Goal: Transaction & Acquisition: Obtain resource

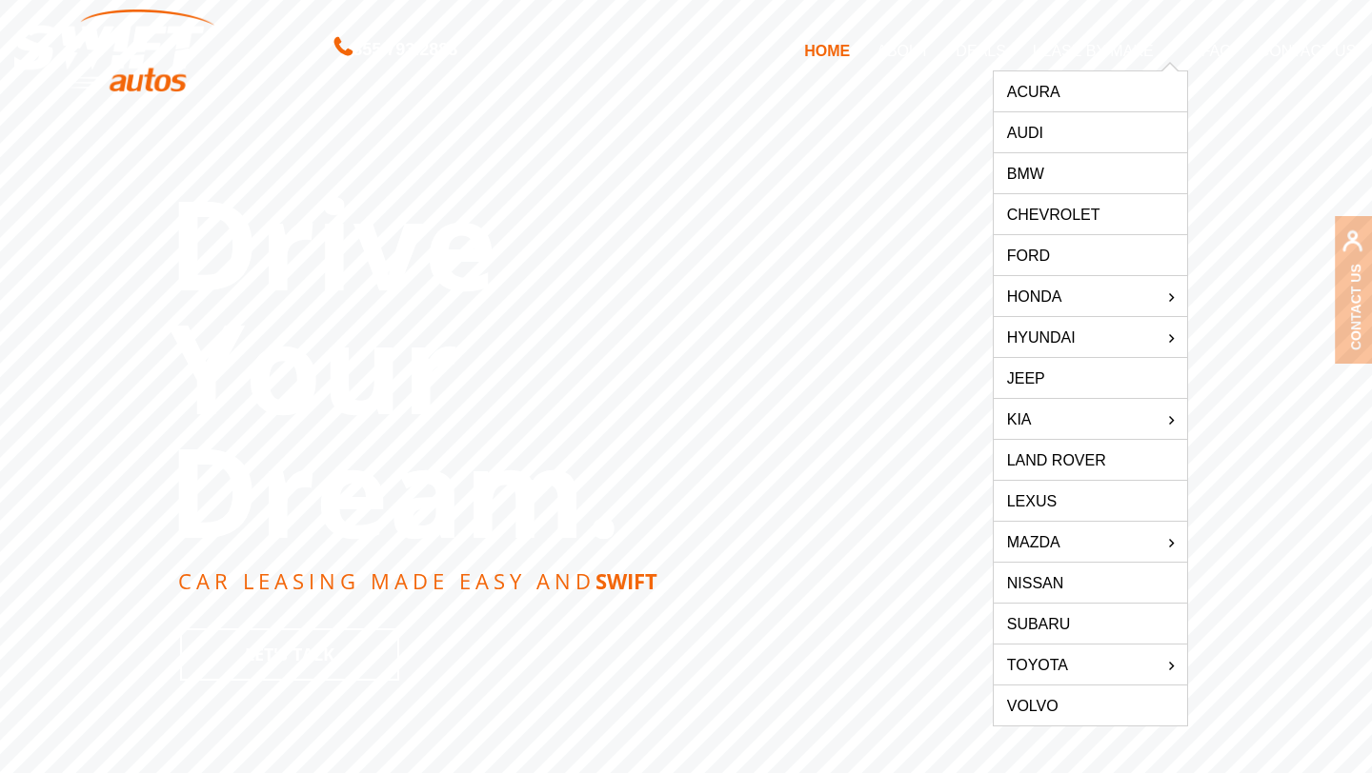
click at [1075, 383] on link "Jeep" at bounding box center [1090, 378] width 193 height 40
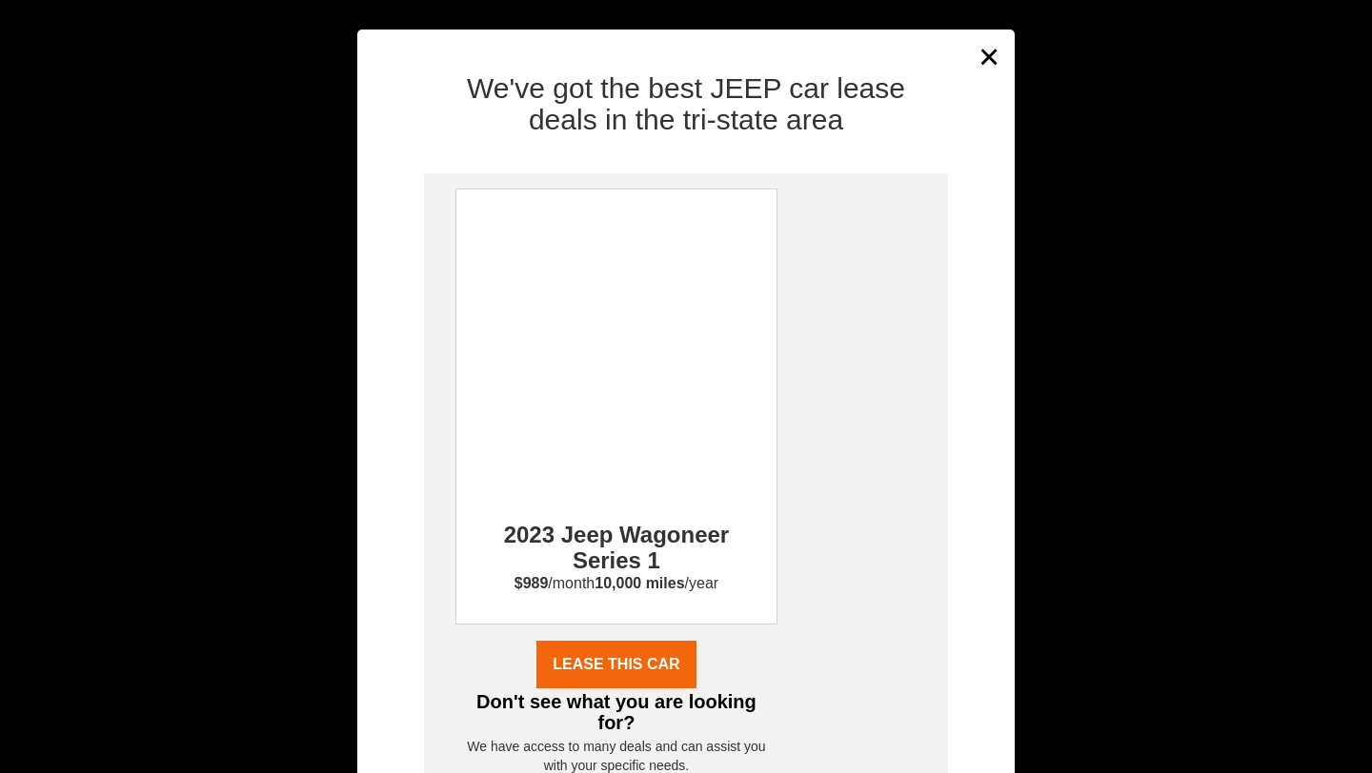
click at [988, 56] on button "×" at bounding box center [989, 56] width 29 height 47
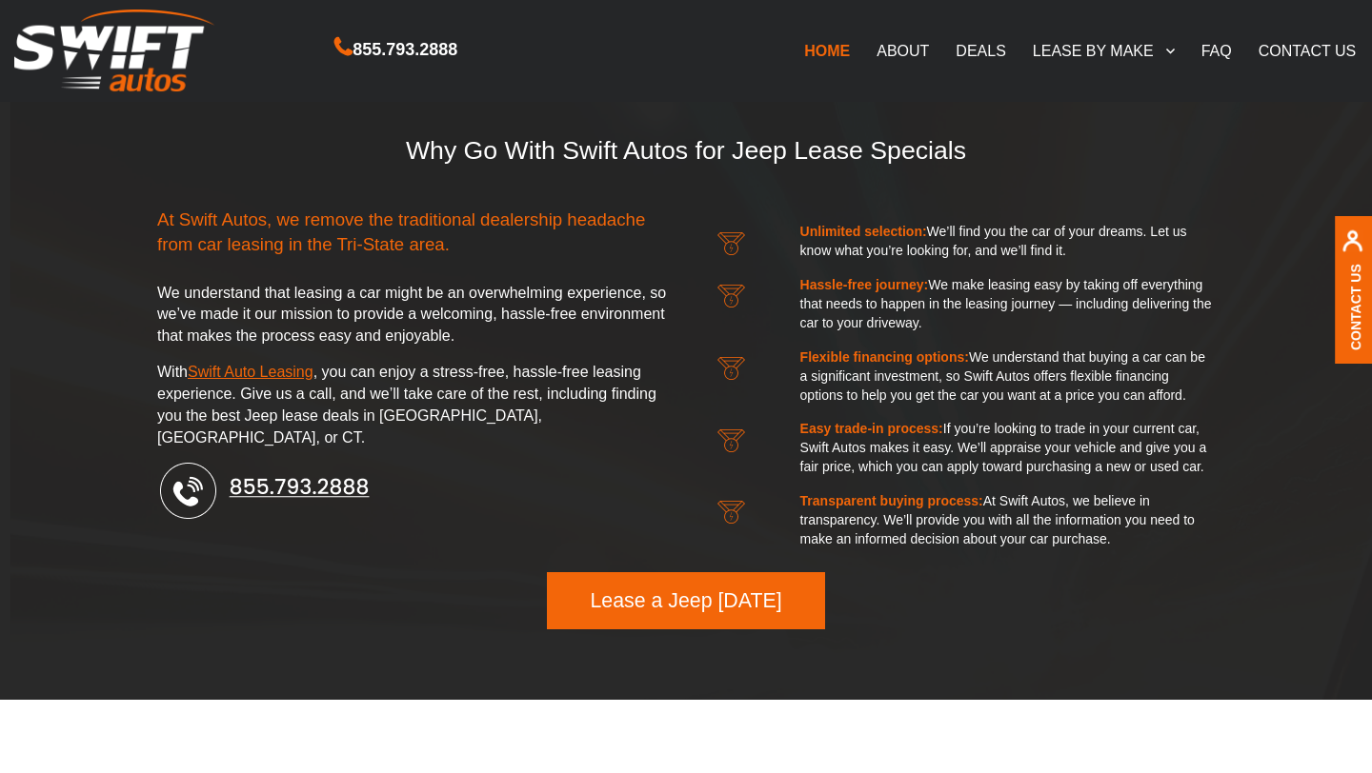
scroll to position [2137, 0]
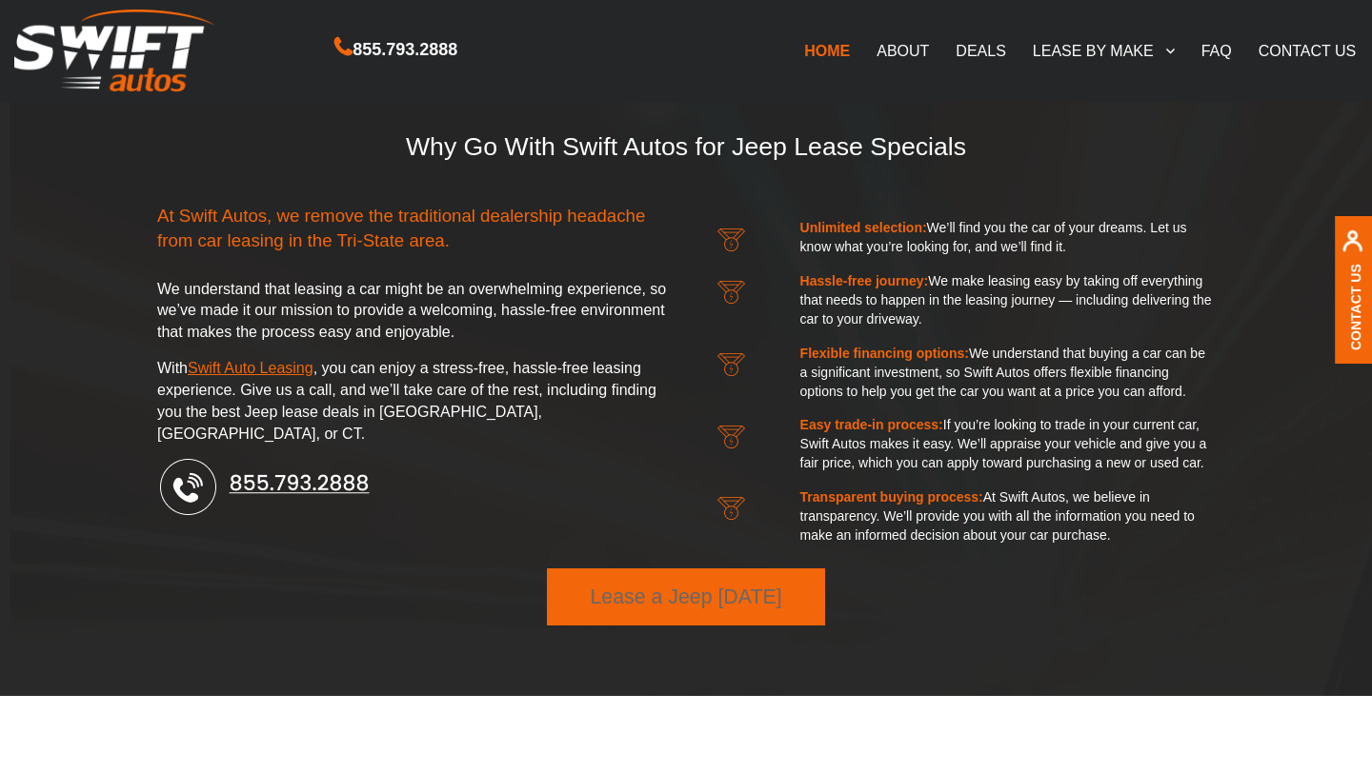
click at [708, 603] on link "Lease a Jeep [DATE]" at bounding box center [686, 597] width 278 height 57
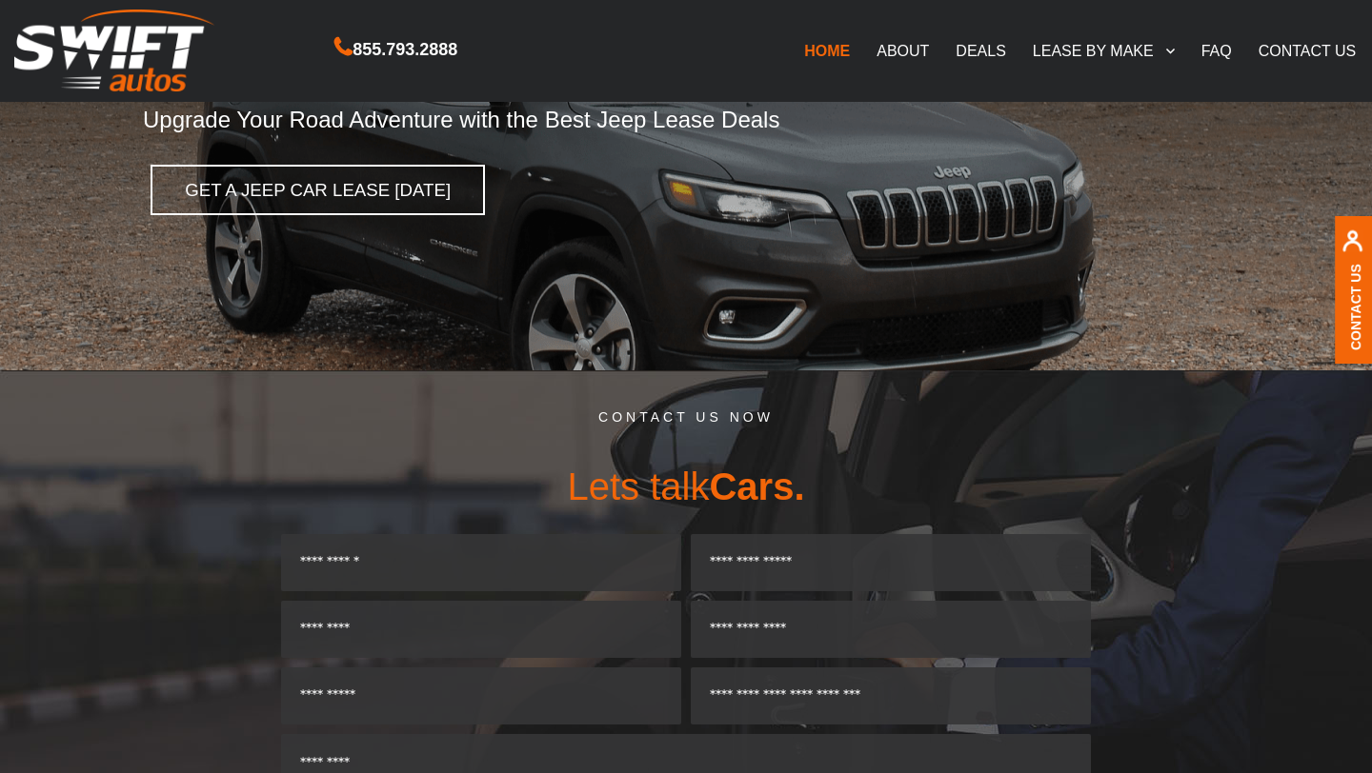
scroll to position [0, 0]
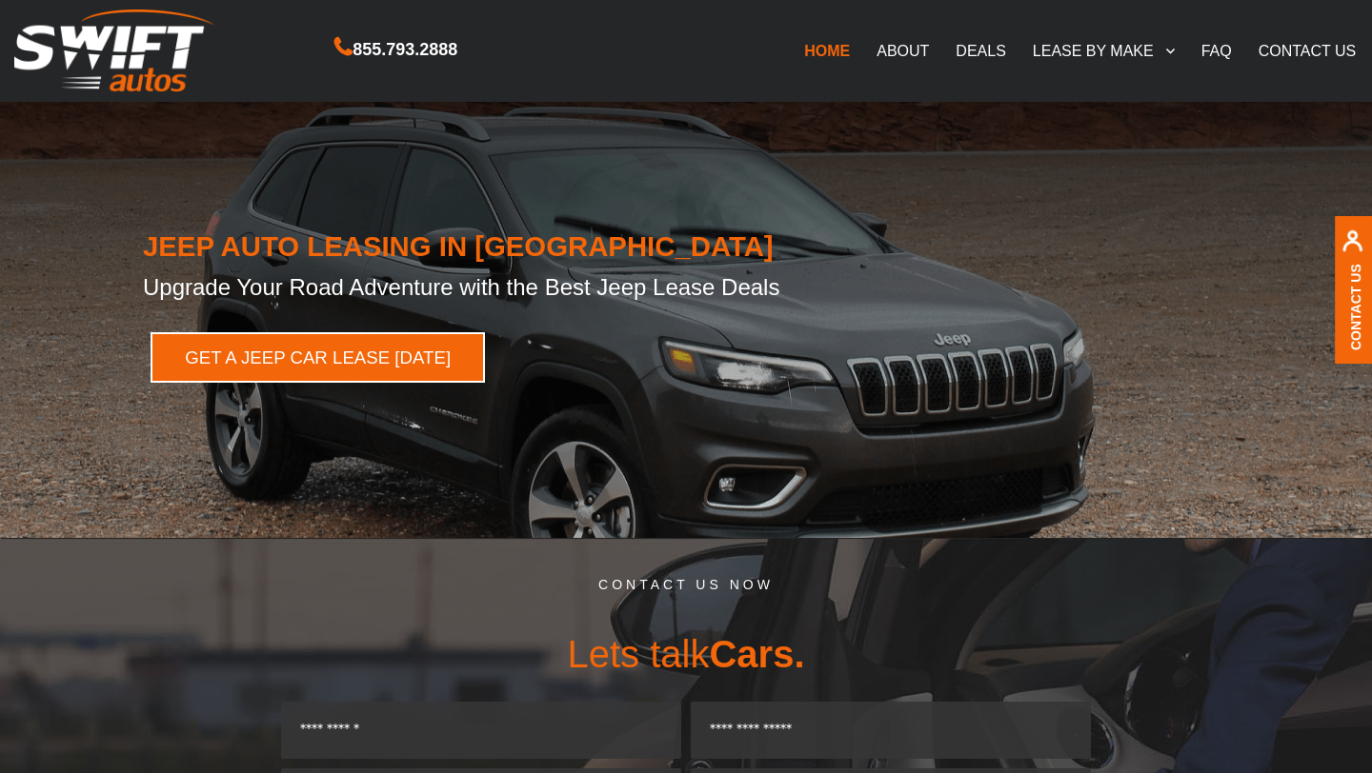
click at [301, 356] on link "GET A JEEP CAR LEASE [DATE]" at bounding box center [318, 357] width 334 height 50
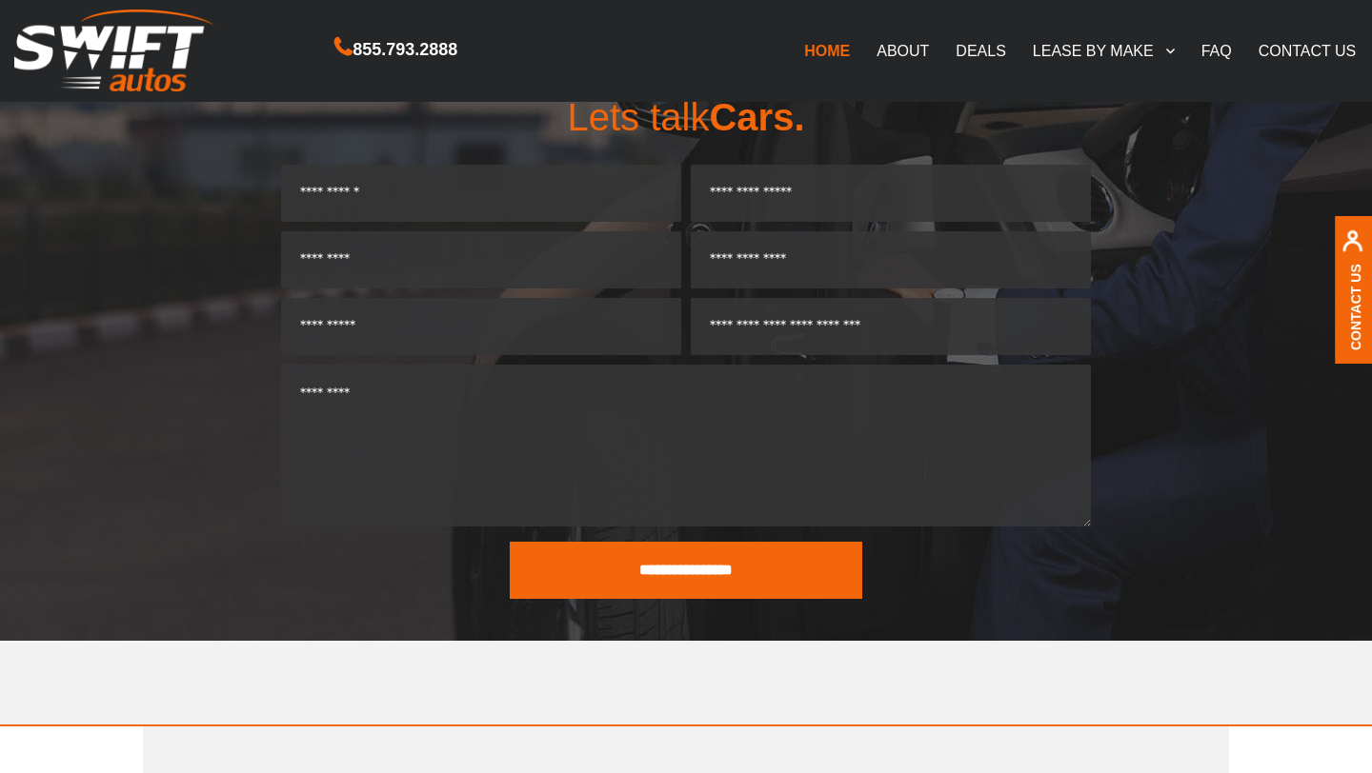
scroll to position [538, 0]
